Goal: Transaction & Acquisition: Purchase product/service

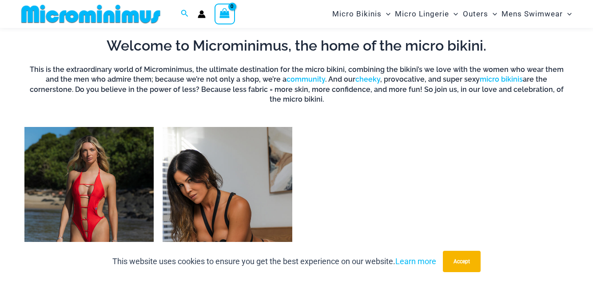
scroll to position [526, 0]
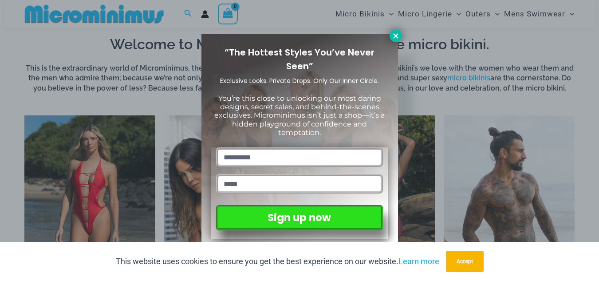
click at [400, 35] on icon at bounding box center [396, 36] width 8 height 8
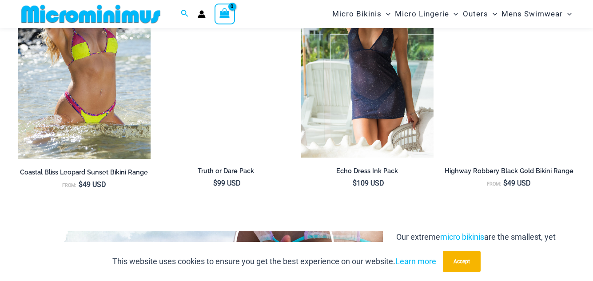
scroll to position [881, 0]
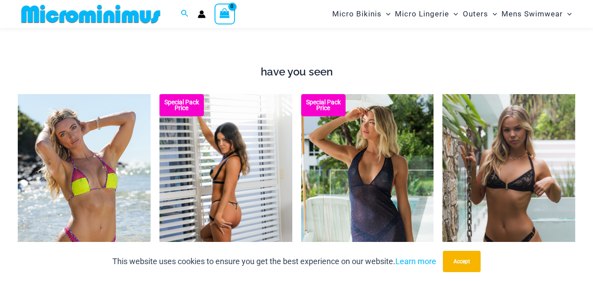
click at [219, 167] on img at bounding box center [225, 193] width 133 height 199
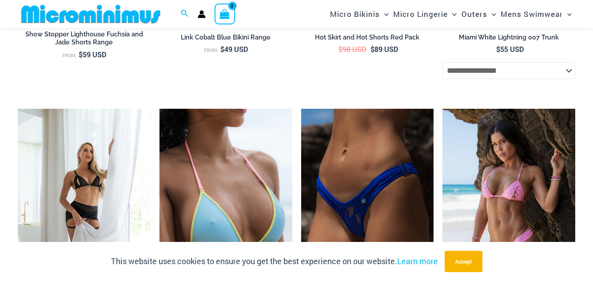
scroll to position [1546, 0]
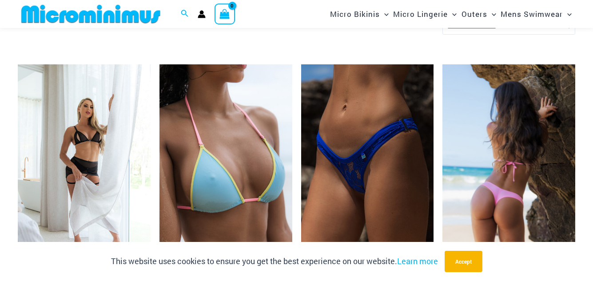
click at [502, 164] on img at bounding box center [508, 163] width 133 height 199
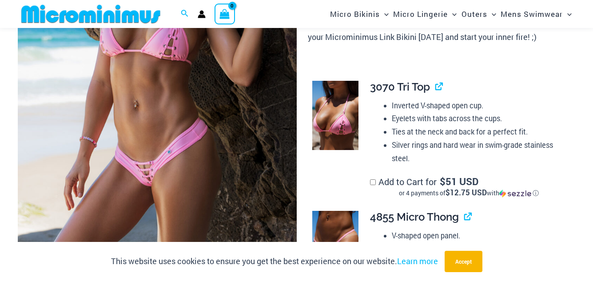
scroll to position [171, 0]
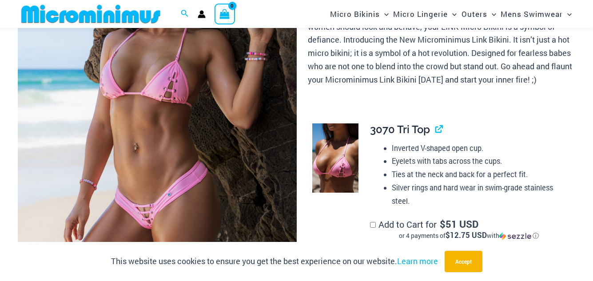
click at [167, 193] on img at bounding box center [157, 119] width 279 height 418
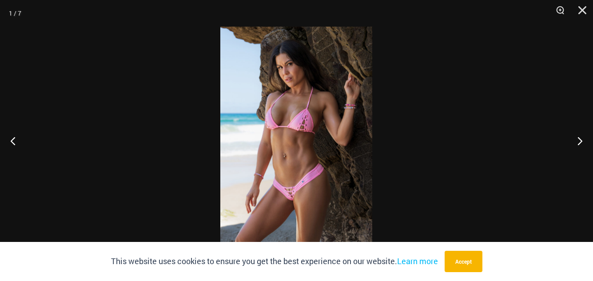
click at [292, 192] on img at bounding box center [296, 141] width 152 height 228
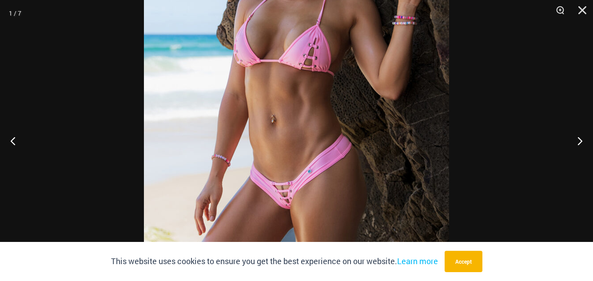
click at [285, 194] on img at bounding box center [296, 88] width 305 height 457
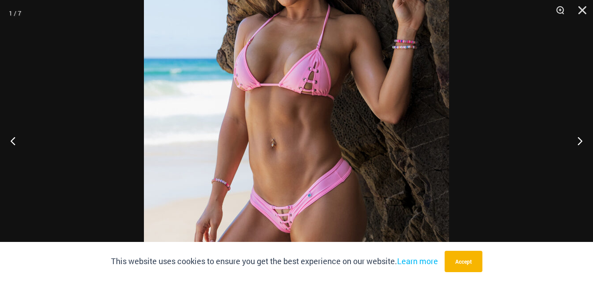
click at [292, 226] on img at bounding box center [296, 112] width 305 height 457
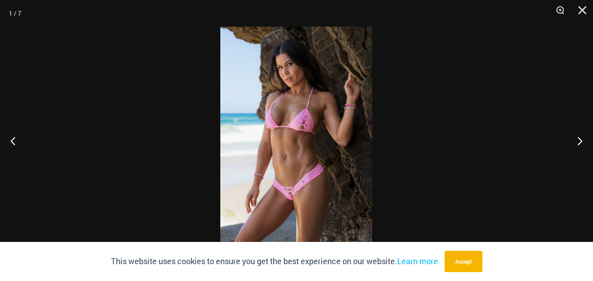
click at [294, 196] on img at bounding box center [296, 141] width 152 height 228
